Goal: Task Accomplishment & Management: Manage account settings

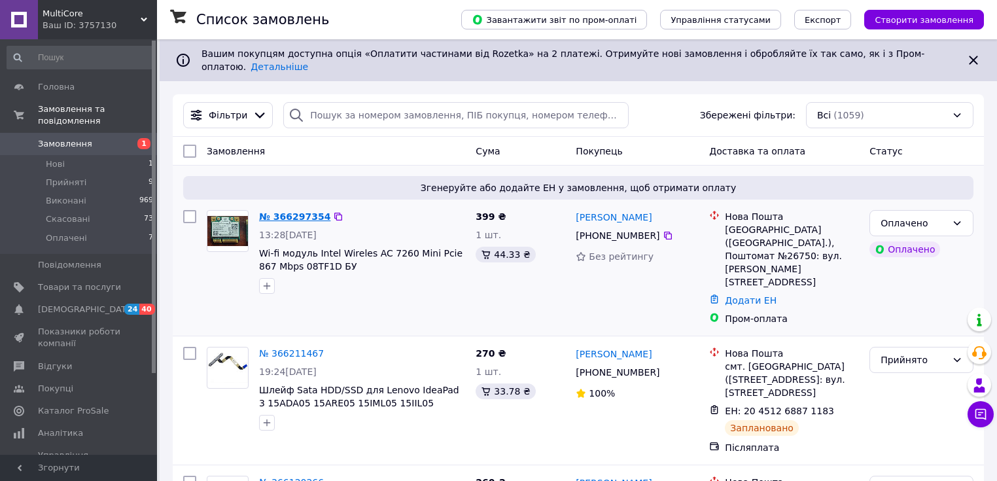
click at [275, 211] on link "№ 366297354" at bounding box center [294, 216] width 71 height 10
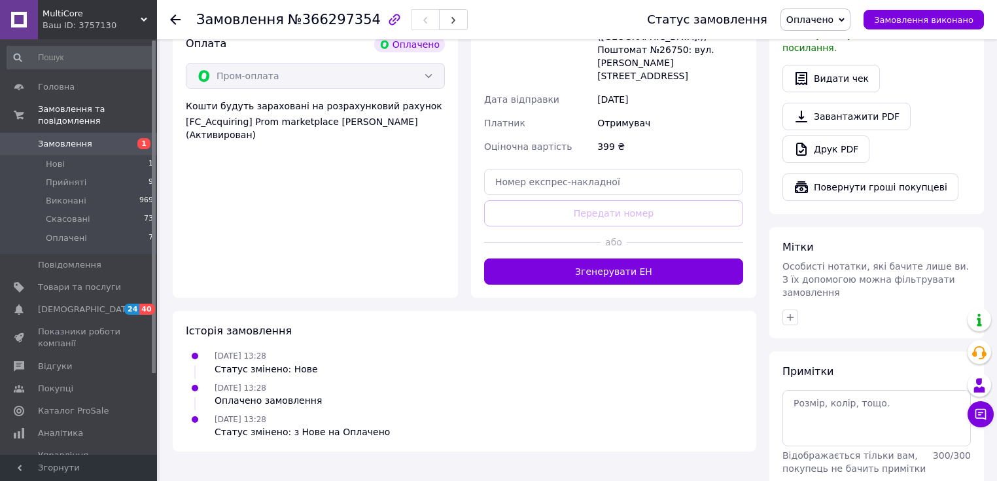
scroll to position [785, 0]
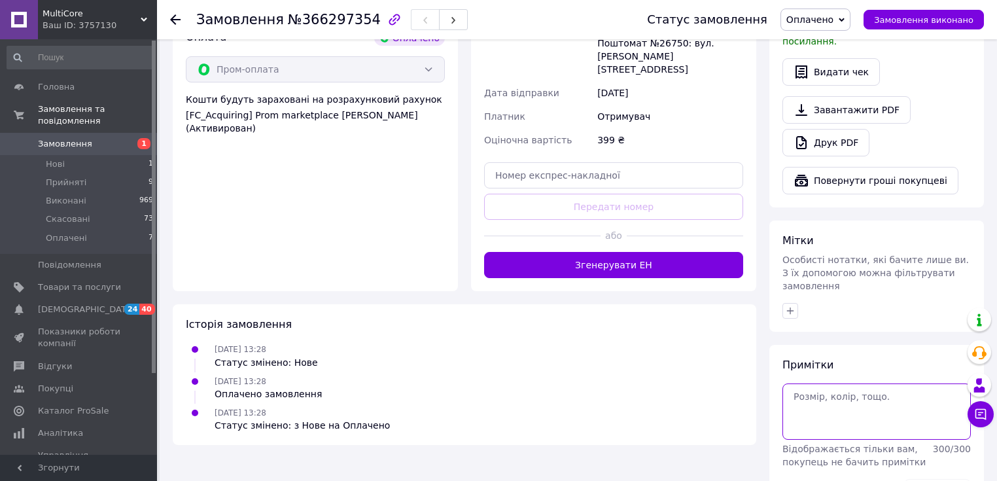
click at [846, 383] on textarea at bounding box center [877, 411] width 188 height 56
type textarea "рус"
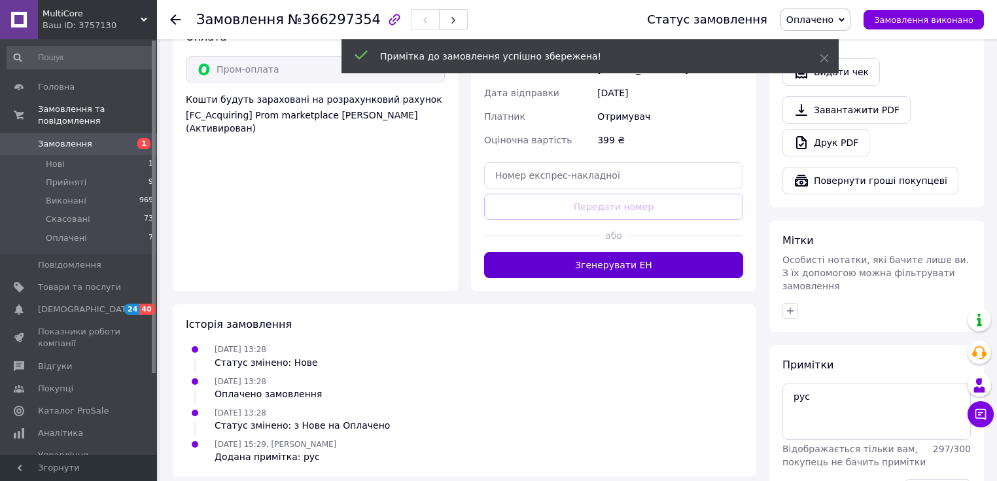
click at [650, 252] on button "Згенерувати ЕН" at bounding box center [613, 265] width 259 height 26
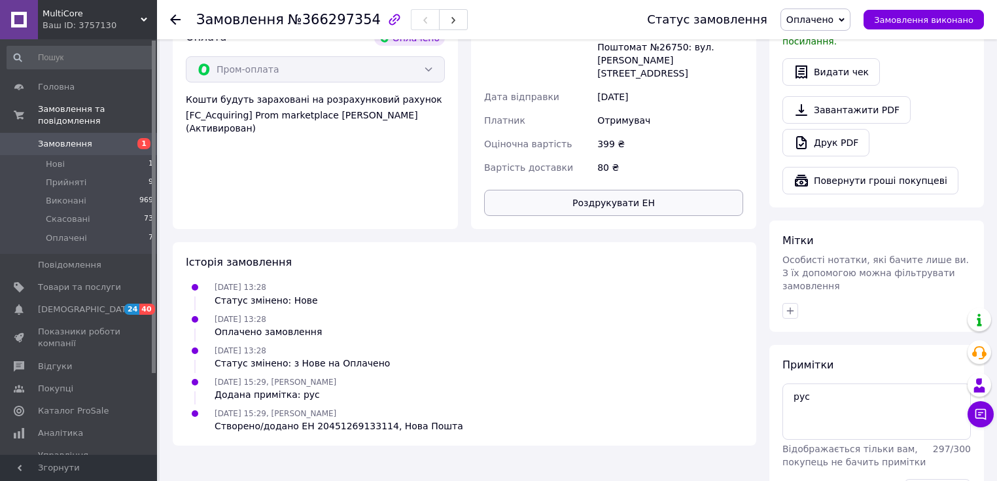
click at [688, 190] on button "Роздрукувати ЕН" at bounding box center [613, 203] width 259 height 26
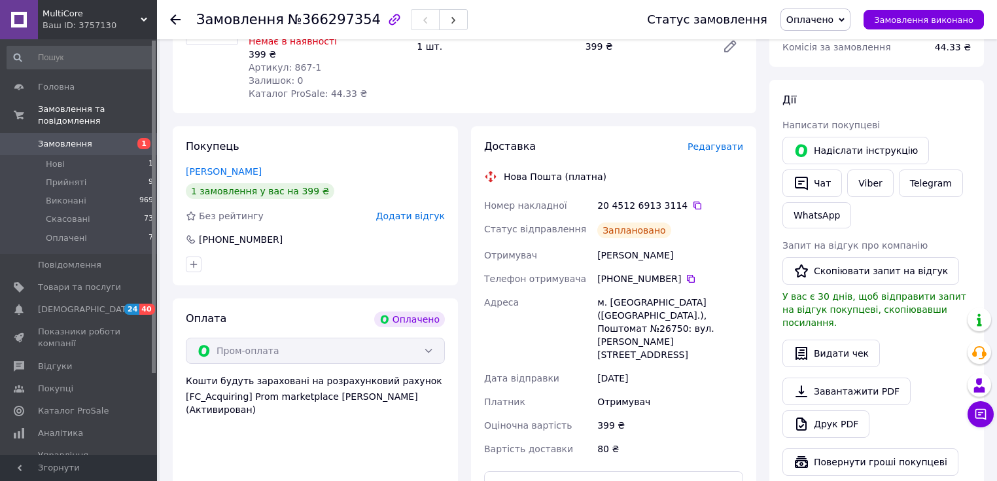
scroll to position [262, 0]
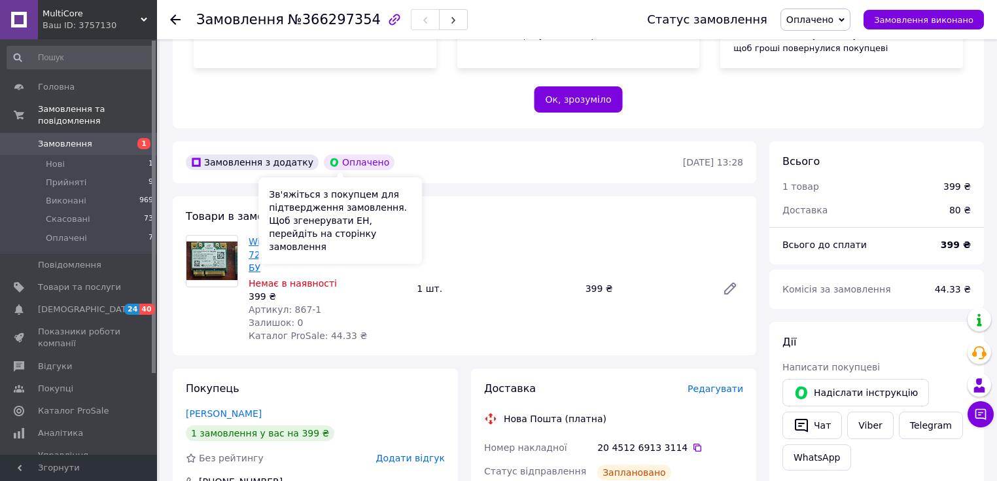
click at [357, 257] on link "Wi-fi модуль Intel Wireles AC 7260 Mini Pcie 867 Mbps 08TF1D БУ" at bounding box center [325, 254] width 152 height 37
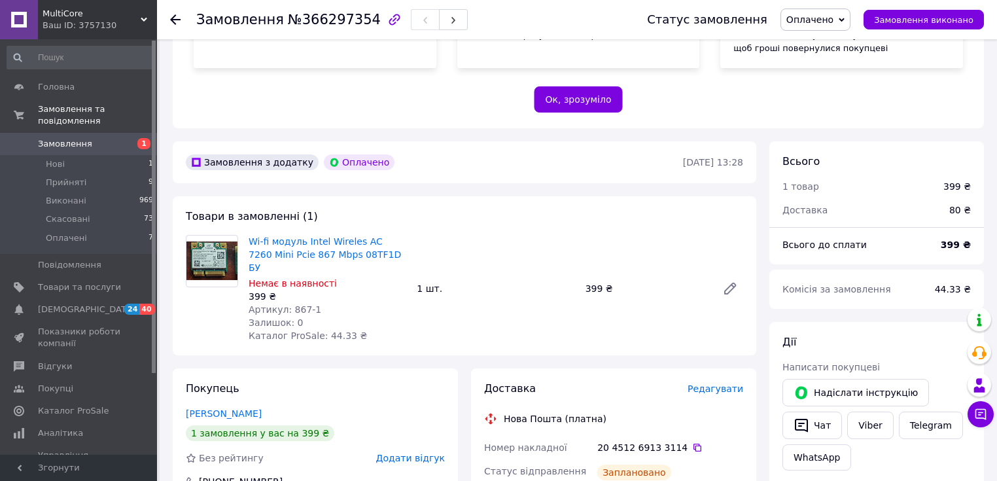
click at [57, 138] on link "Замовлення 1" at bounding box center [80, 144] width 161 height 22
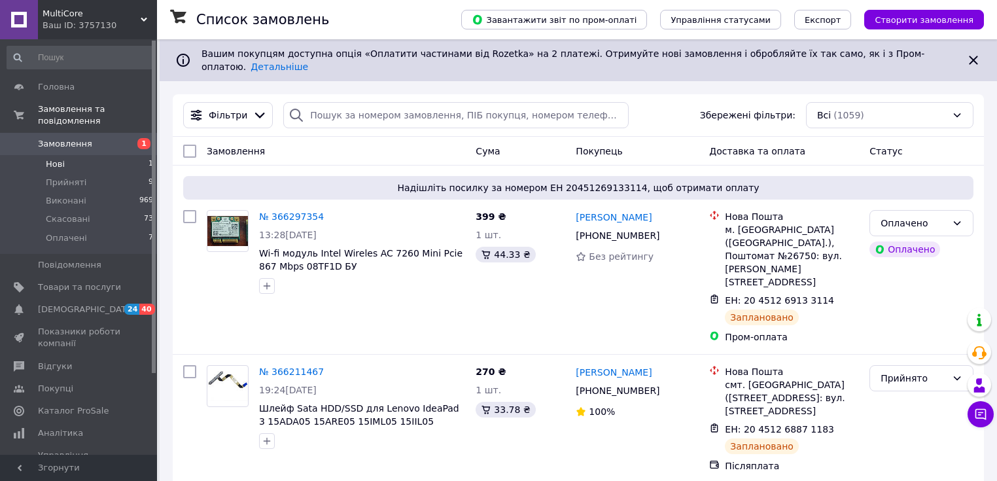
click at [101, 155] on li "Нові 1" at bounding box center [80, 164] width 161 height 18
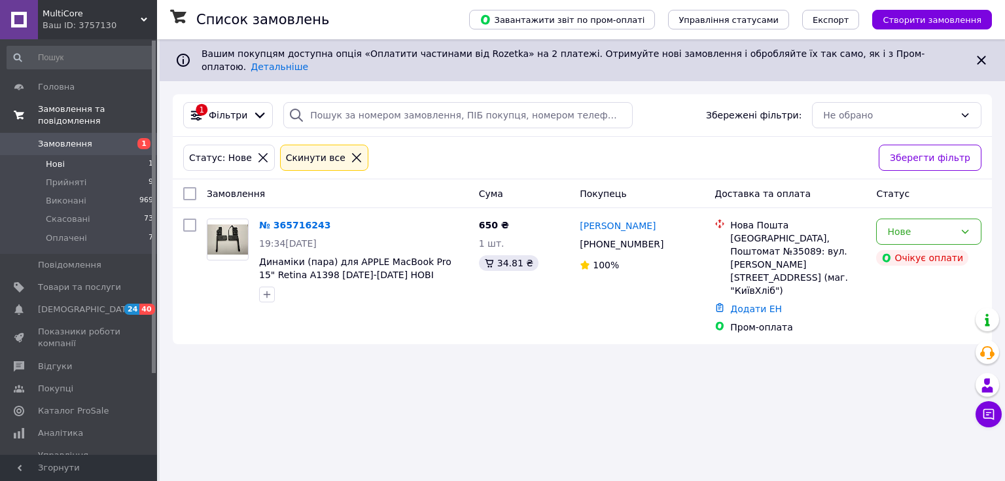
click at [60, 116] on link "Замовлення та повідомлення" at bounding box center [80, 115] width 161 height 34
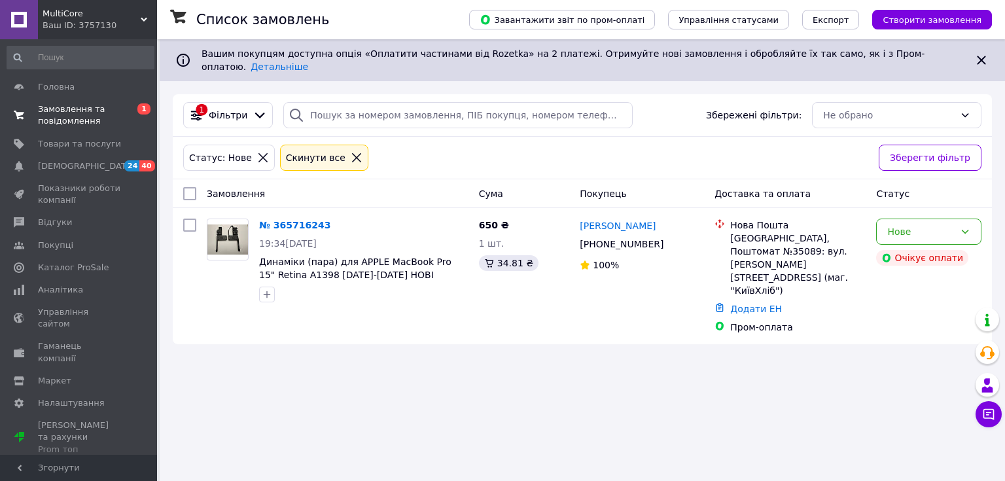
click at [60, 116] on span "Замовлення та повідомлення" at bounding box center [79, 115] width 83 height 24
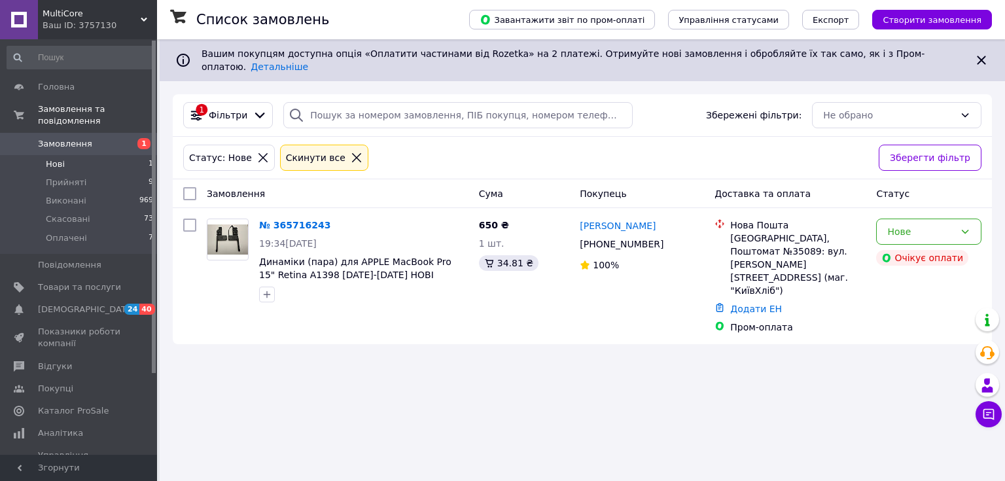
click at [92, 138] on span "Замовлення" at bounding box center [79, 144] width 83 height 12
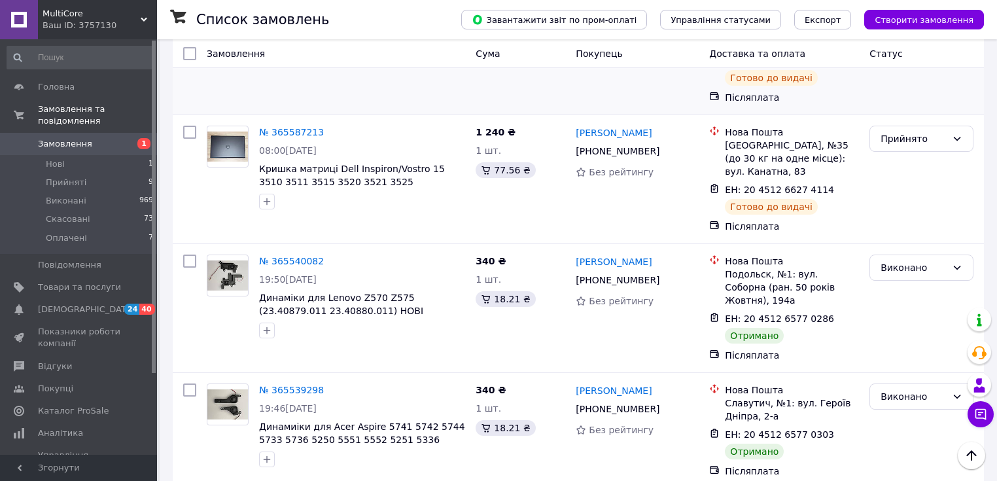
scroll to position [2171, 0]
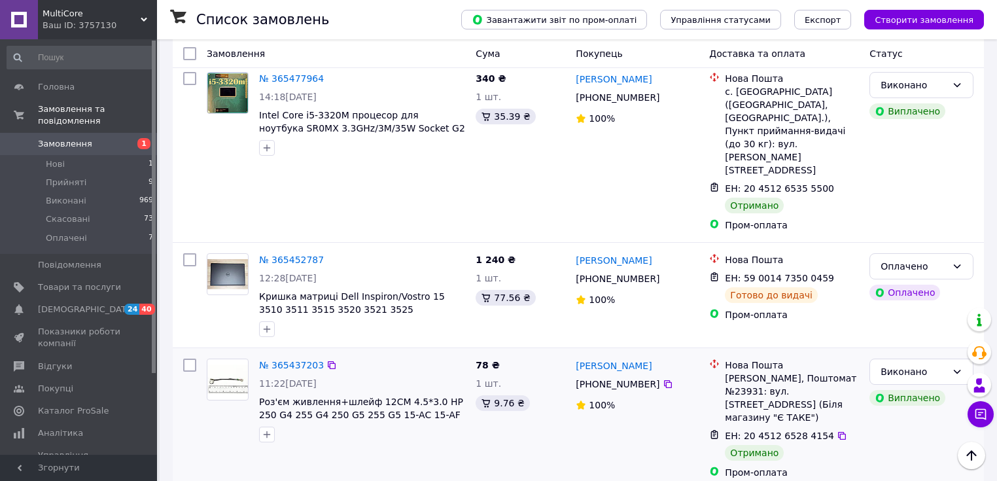
scroll to position [209, 0]
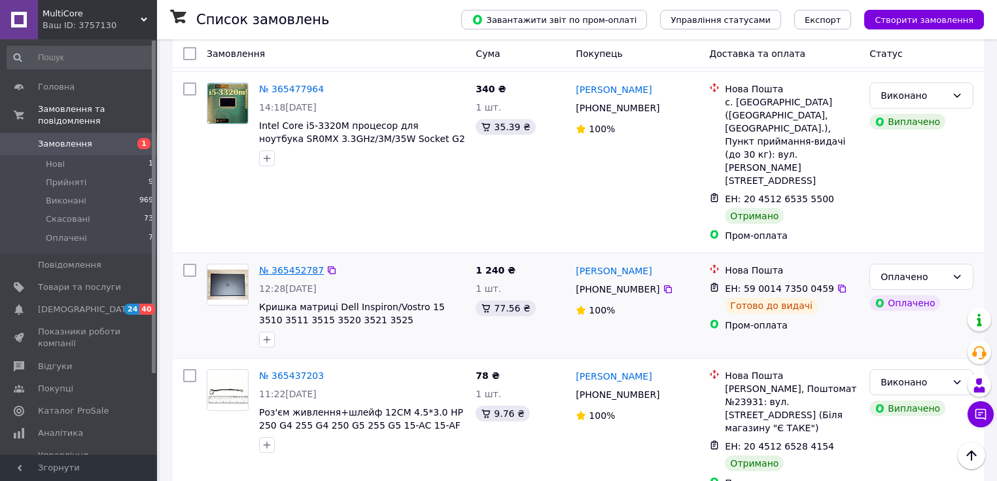
click at [287, 265] on link "№ 365452787" at bounding box center [291, 270] width 65 height 10
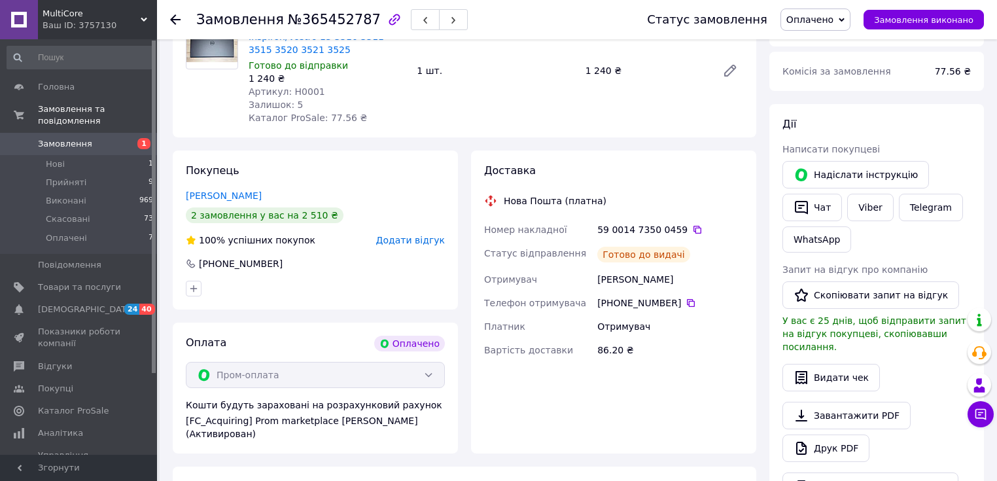
scroll to position [471, 0]
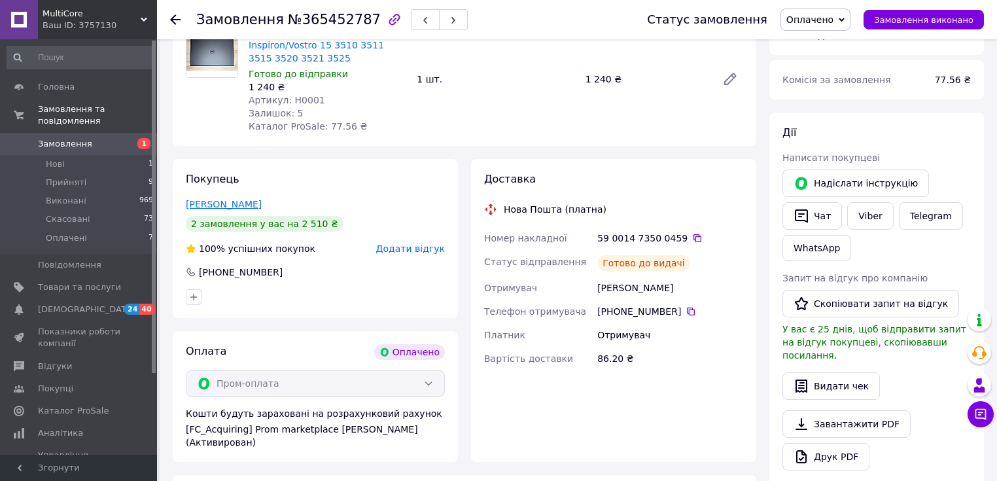
click at [213, 199] on link "[PERSON_NAME]" at bounding box center [224, 204] width 76 height 10
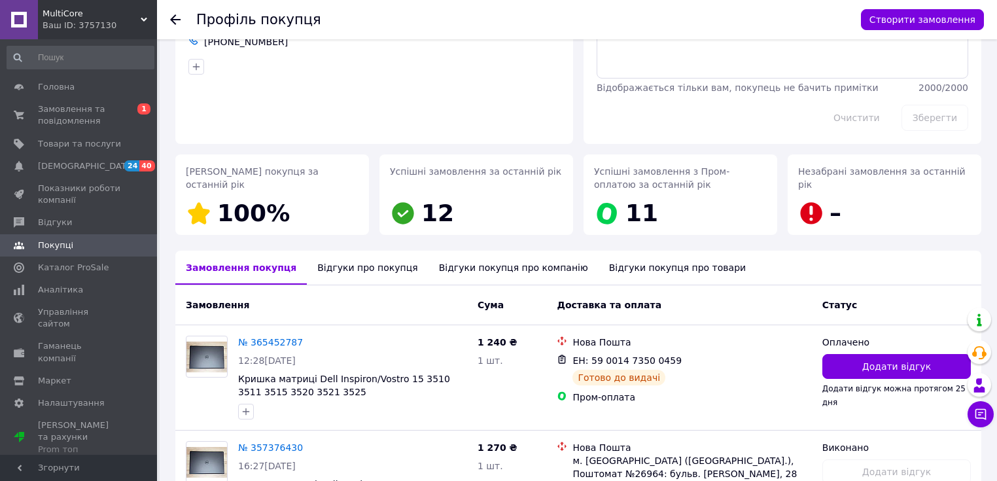
scroll to position [207, 0]
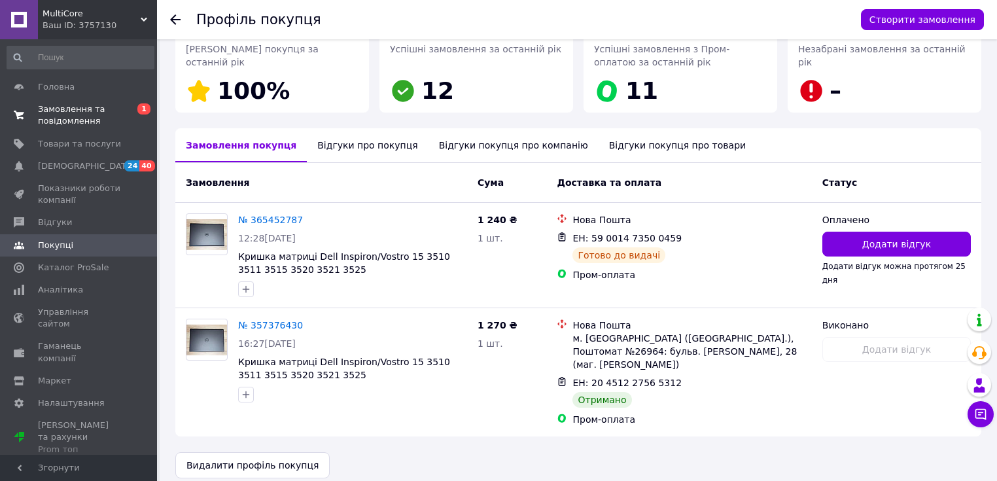
click at [97, 103] on span "Замовлення та повідомлення" at bounding box center [79, 115] width 83 height 24
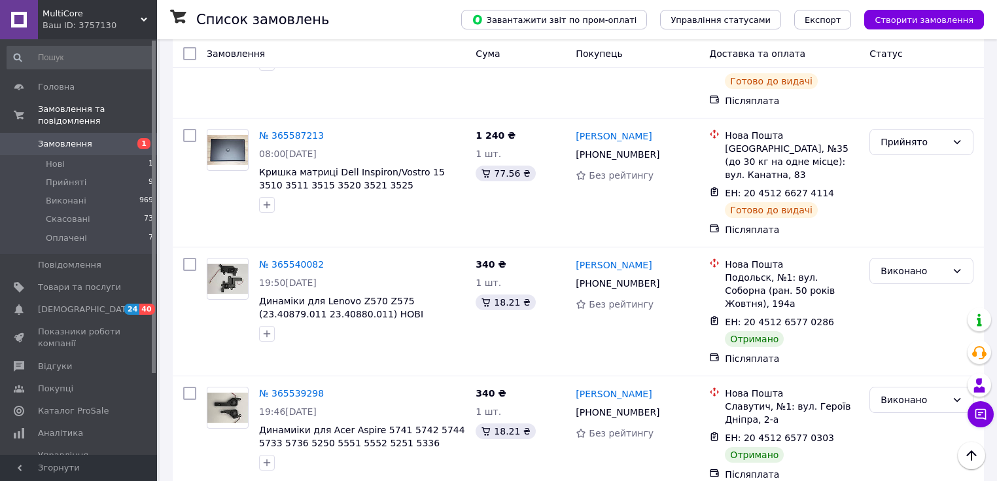
scroll to position [2171, 0]
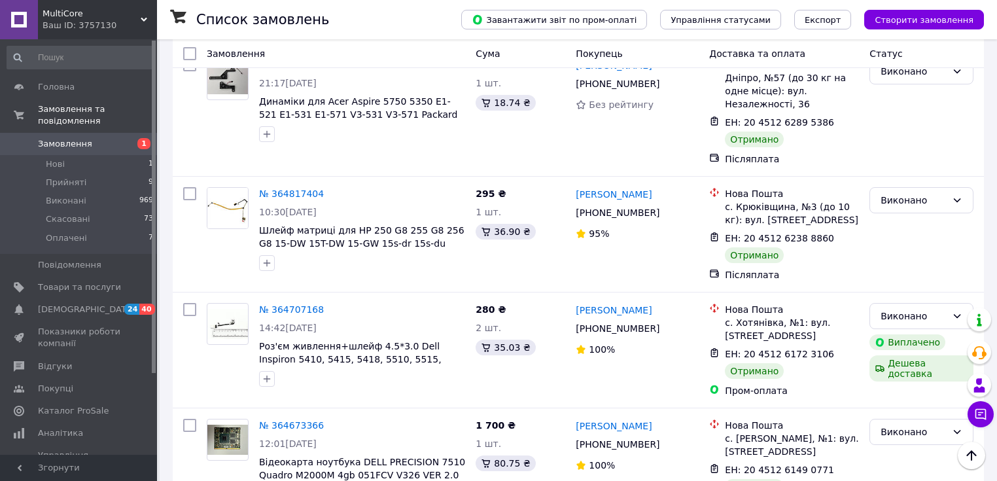
scroll to position [2180, 0]
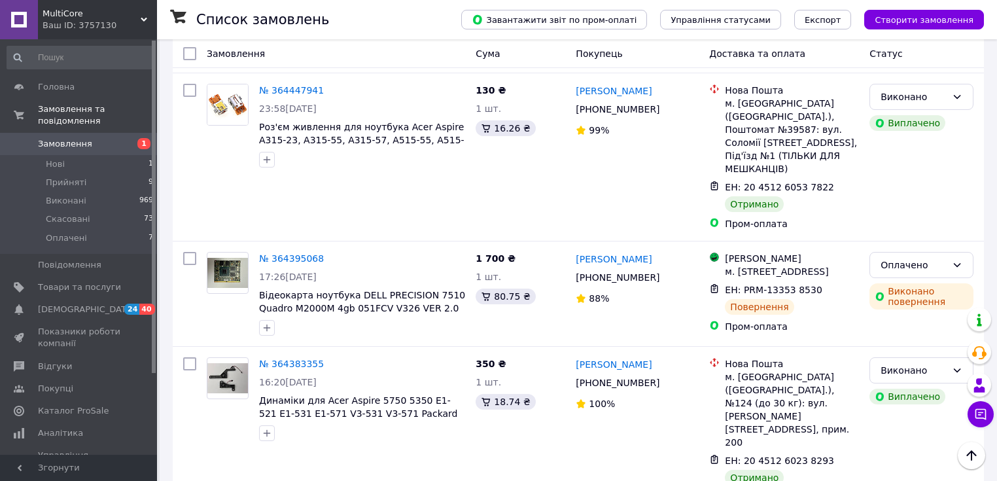
scroll to position [1047, 0]
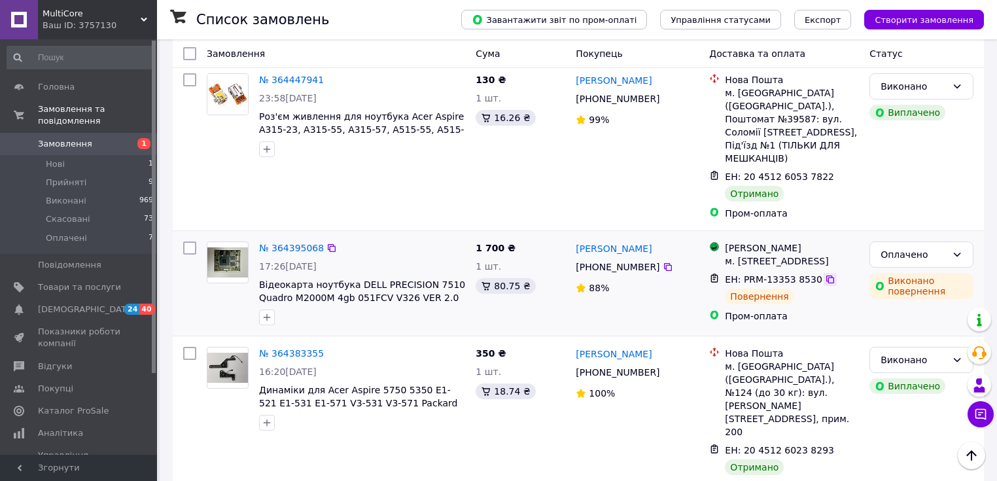
click at [825, 274] on icon at bounding box center [830, 279] width 10 height 10
